Goal: Task Accomplishment & Management: Manage account settings

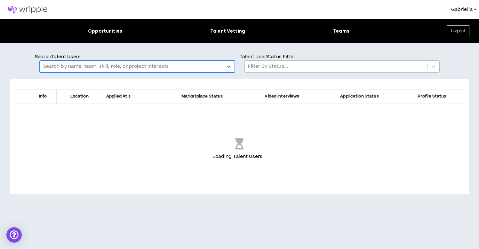
click at [313, 68] on div at bounding box center [336, 66] width 176 height 8
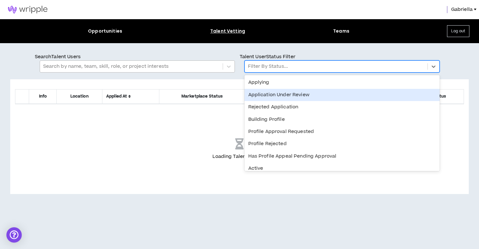
click at [275, 96] on div "Application Under Review" at bounding box center [342, 95] width 195 height 12
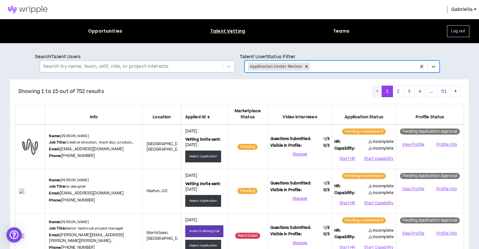
click at [210, 117] on icon at bounding box center [209, 118] width 3 height 4
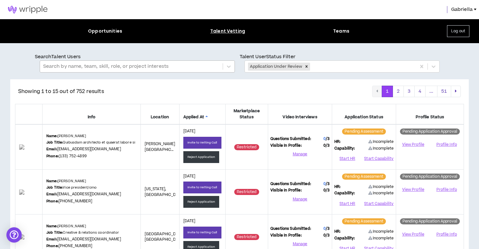
click at [207, 116] on icon at bounding box center [207, 118] width 3 height 4
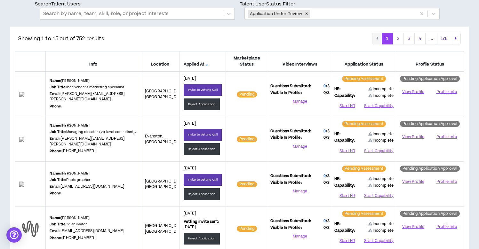
scroll to position [143, 0]
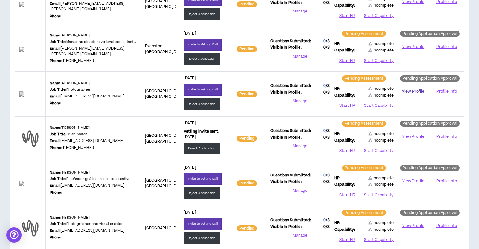
click at [412, 90] on link "View Profile" at bounding box center [413, 91] width 29 height 11
click at [217, 103] on button "Reject Application" at bounding box center [202, 104] width 36 height 12
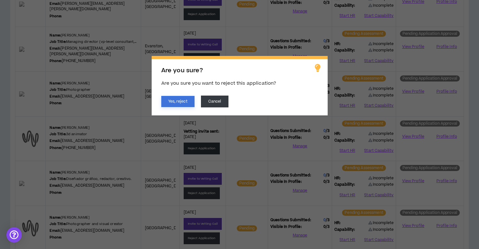
click at [189, 103] on button "Yes, reject" at bounding box center [177, 101] width 33 height 11
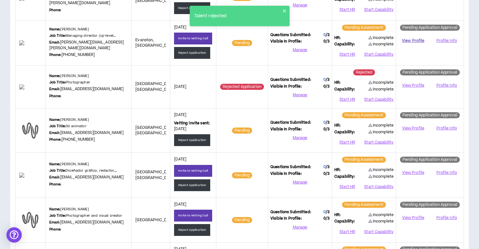
click at [415, 42] on link "View Profile" at bounding box center [413, 40] width 29 height 11
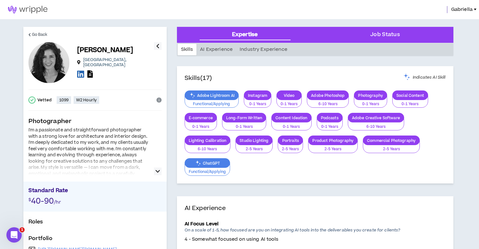
click at [159, 171] on icon "button" at bounding box center [158, 172] width 4 height 8
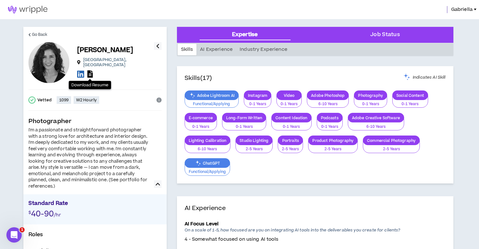
click at [90, 71] on icon at bounding box center [89, 73] width 5 height 7
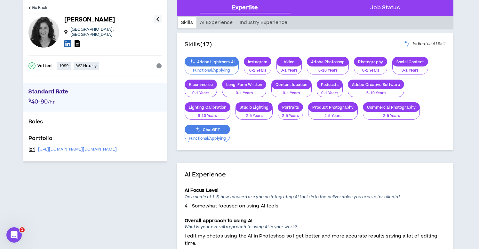
scroll to position [47, 0]
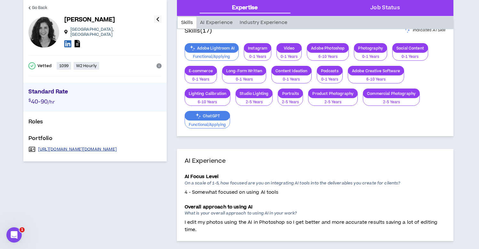
click at [84, 147] on link "[URL][DOMAIN_NAME][DOMAIN_NAME]" at bounding box center [77, 149] width 79 height 5
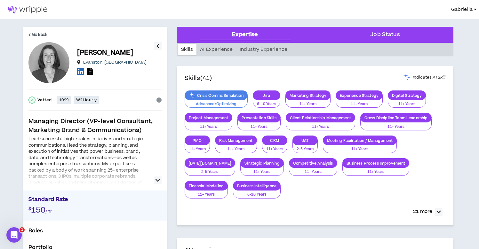
click at [157, 179] on icon "button" at bounding box center [158, 181] width 4 height 8
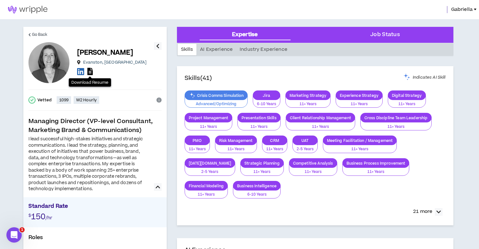
click at [90, 73] on icon at bounding box center [89, 71] width 5 height 7
